Goal: Find specific page/section: Find specific page/section

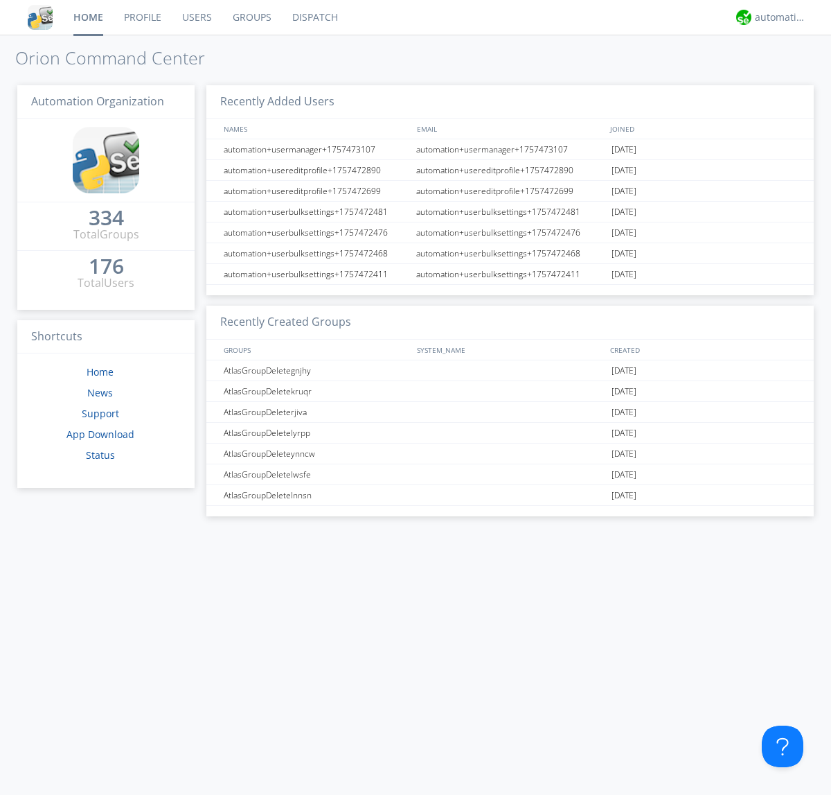
click at [314, 17] on link "Dispatch" at bounding box center [315, 17] width 67 height 35
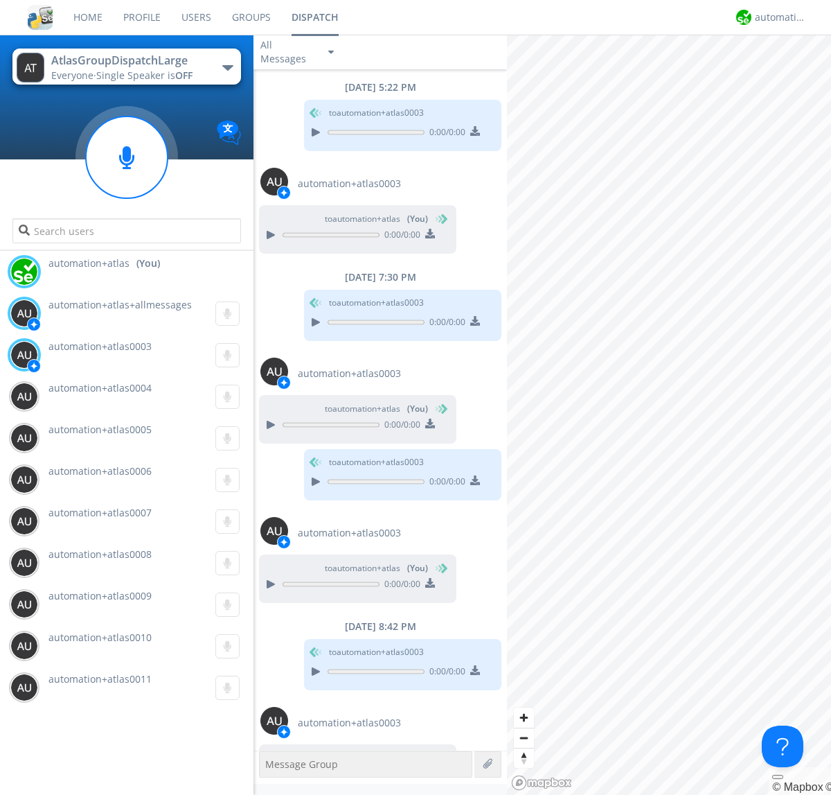
scroll to position [48, 0]
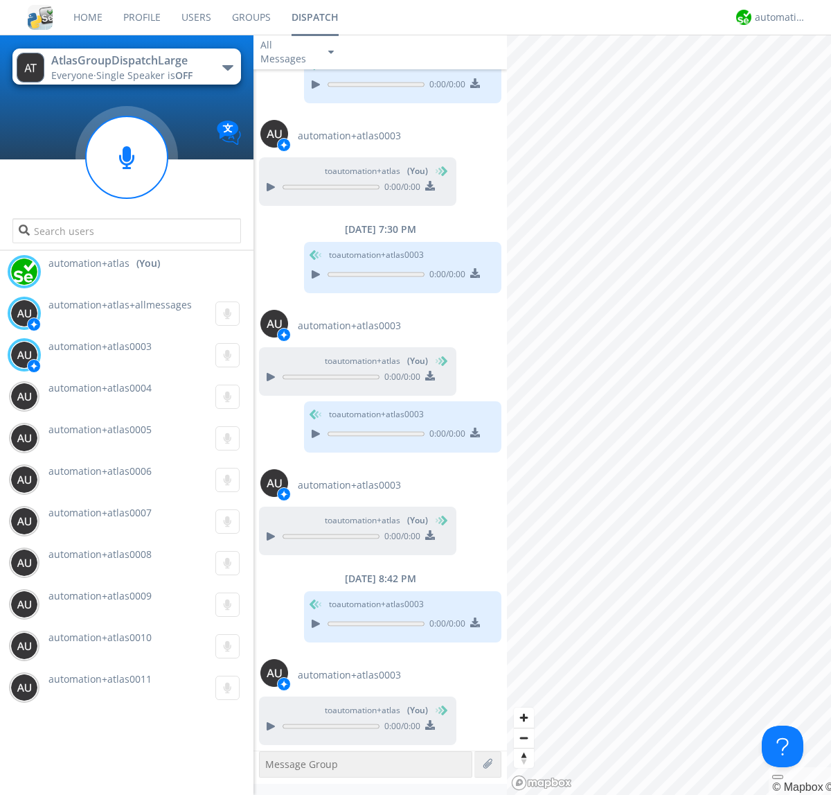
click at [227, 67] on div "button" at bounding box center [227, 68] width 11 height 6
click at [0, 0] on span "AtlasGroupDispatch" at bounding box center [0, 0] width 0 height 0
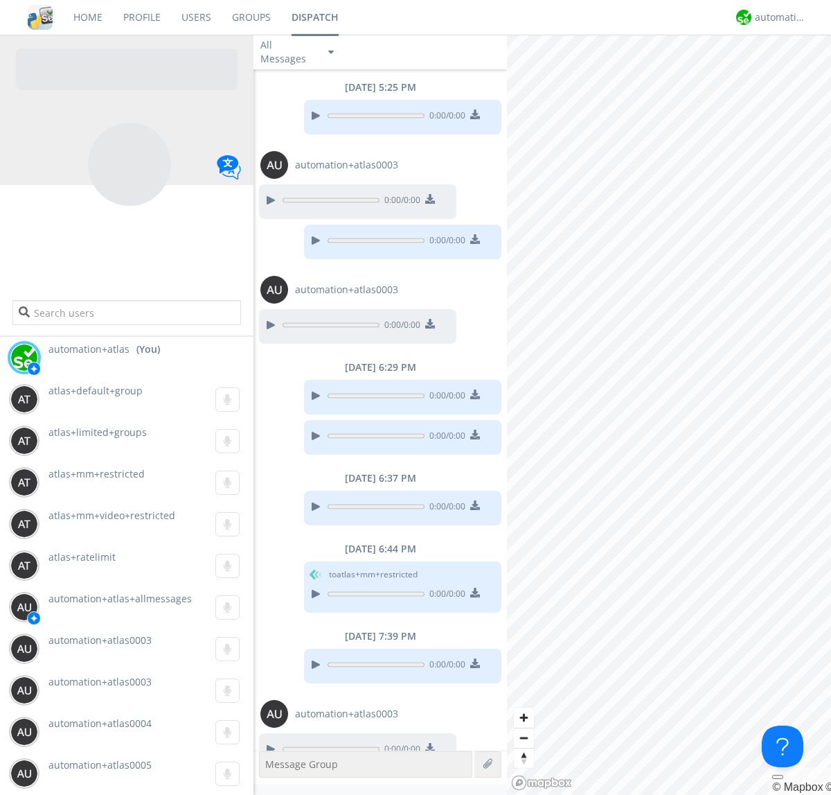
scroll to position [23, 0]
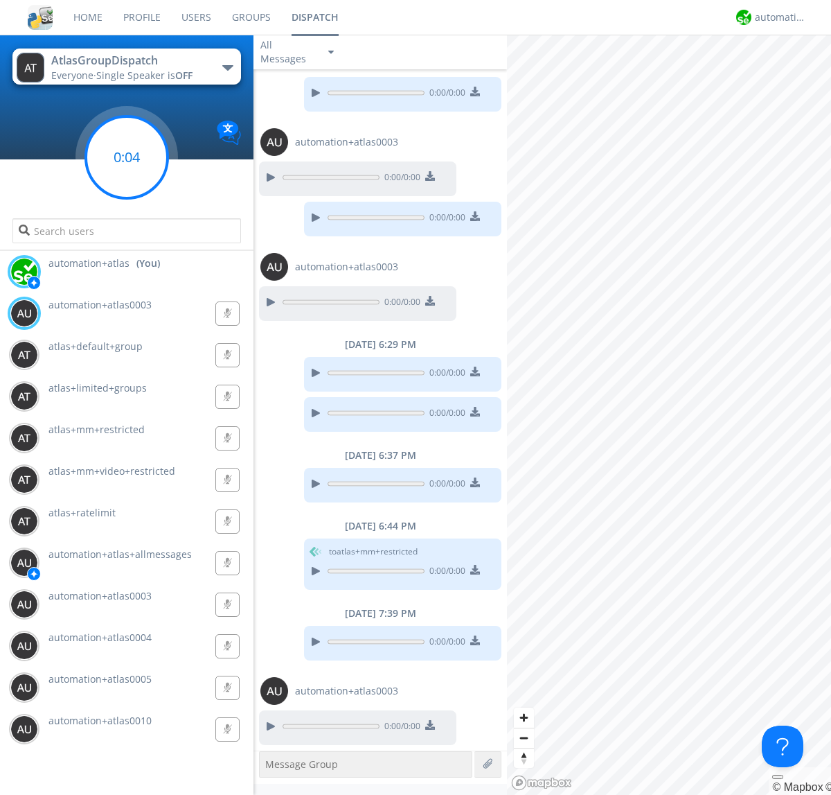
click at [127, 157] on g at bounding box center [127, 157] width 82 height 82
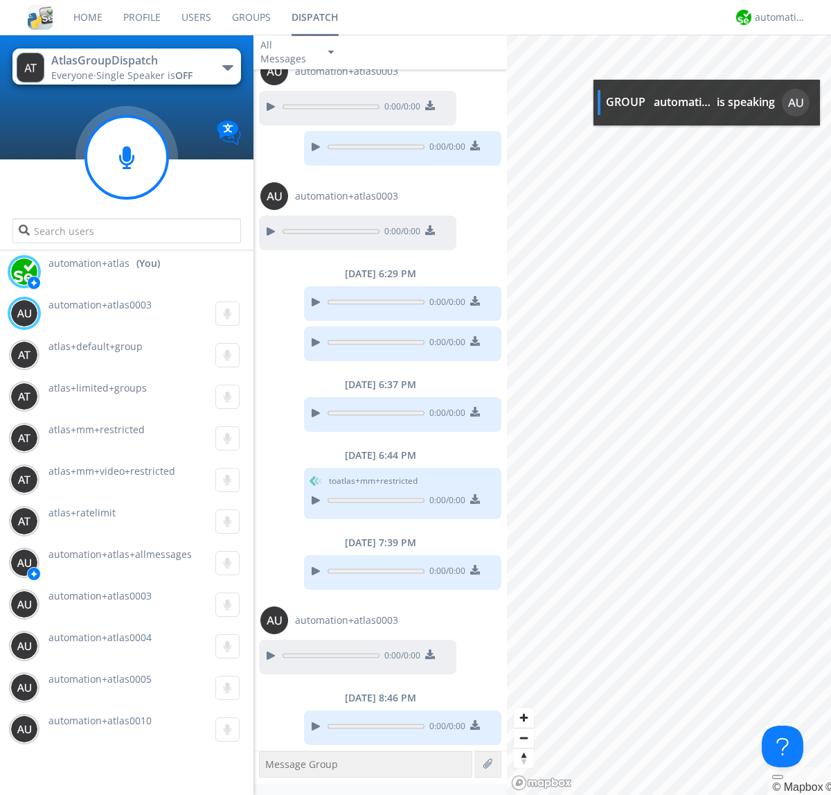
scroll to position [178, 0]
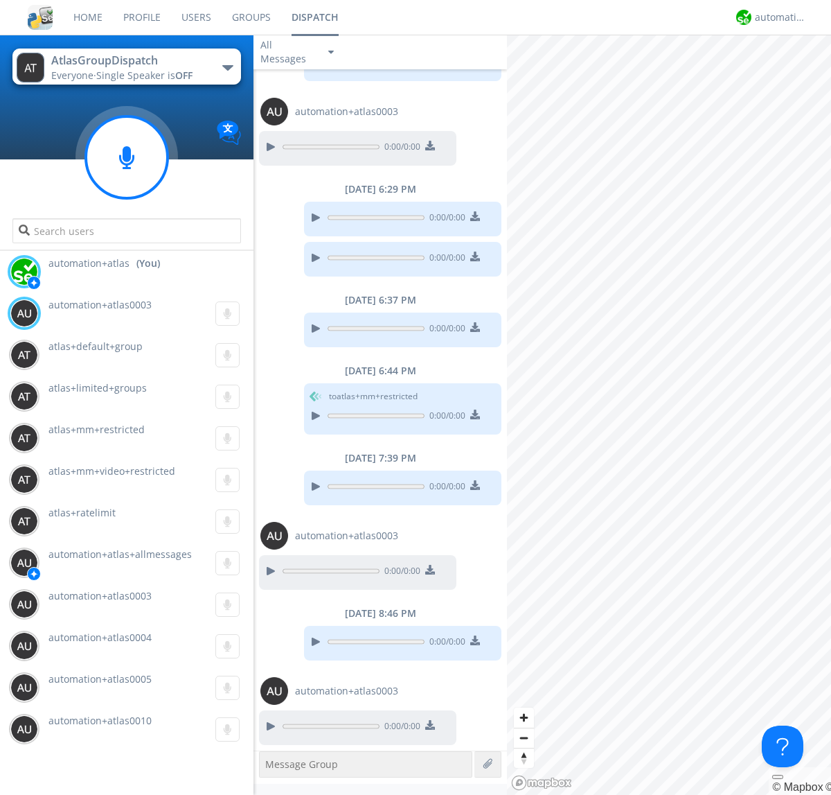
click at [227, 67] on div "button" at bounding box center [227, 68] width 11 height 6
click at [0, 0] on span "AtlasGroupDispatch2" at bounding box center [0, 0] width 0 height 0
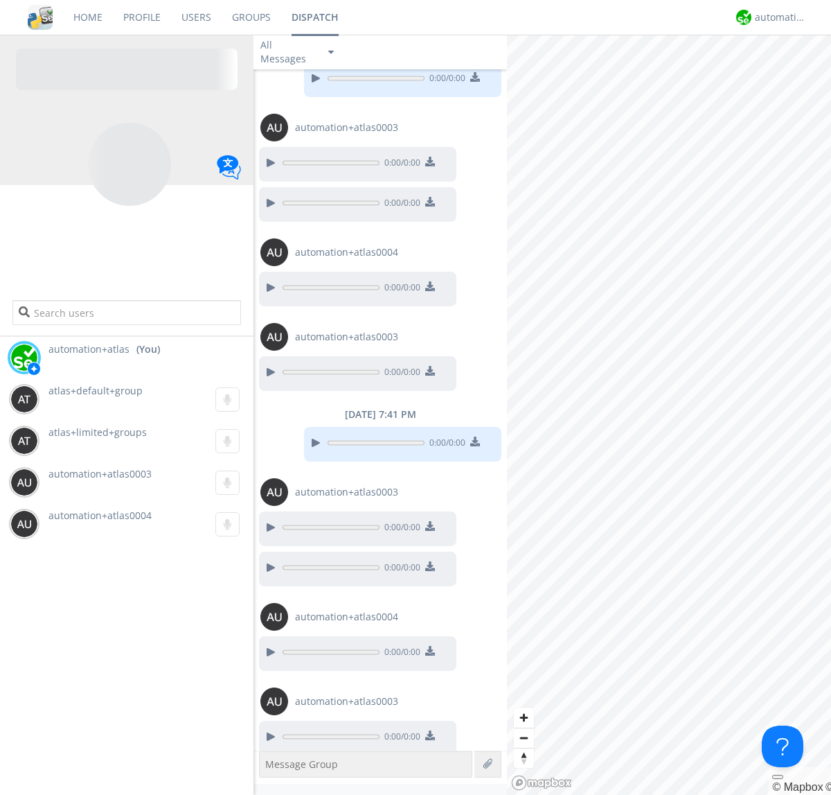
scroll to position [48, 0]
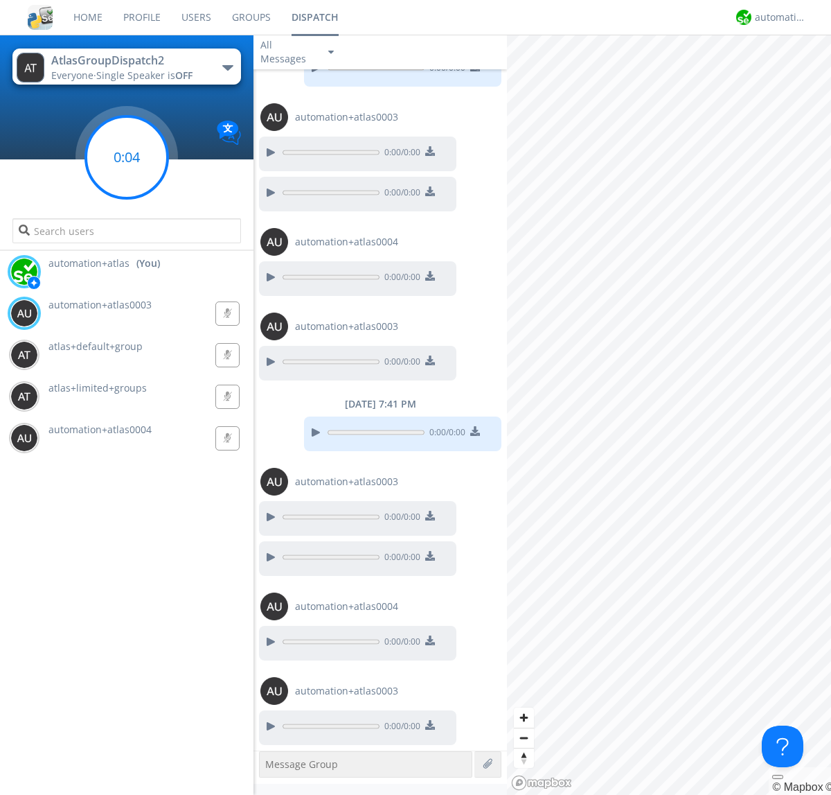
click at [127, 157] on g at bounding box center [127, 157] width 82 height 82
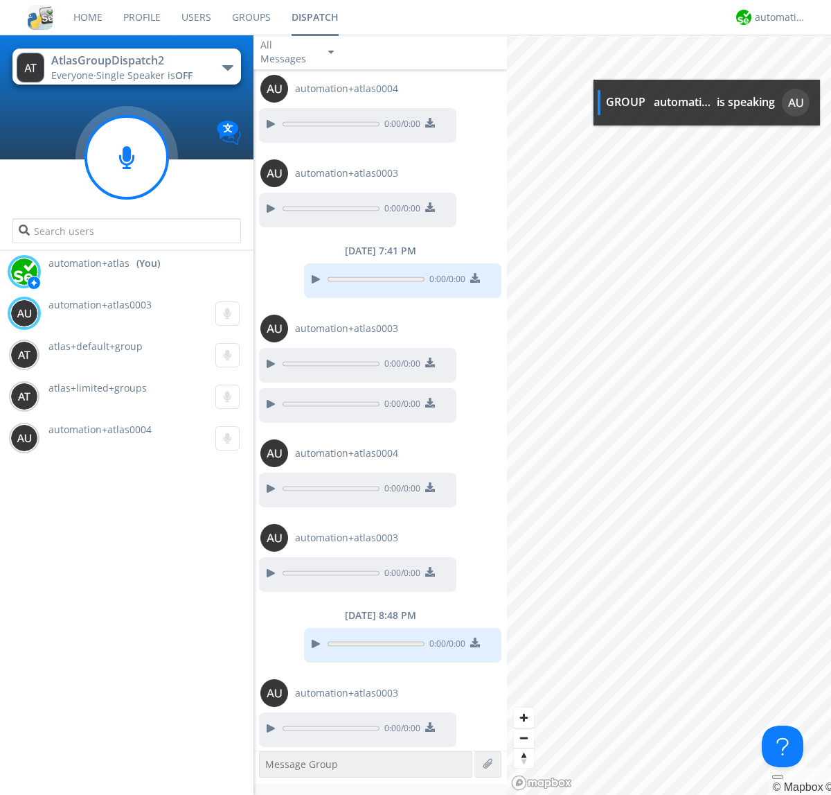
scroll to position [203, 0]
